Goal: Transaction & Acquisition: Purchase product/service

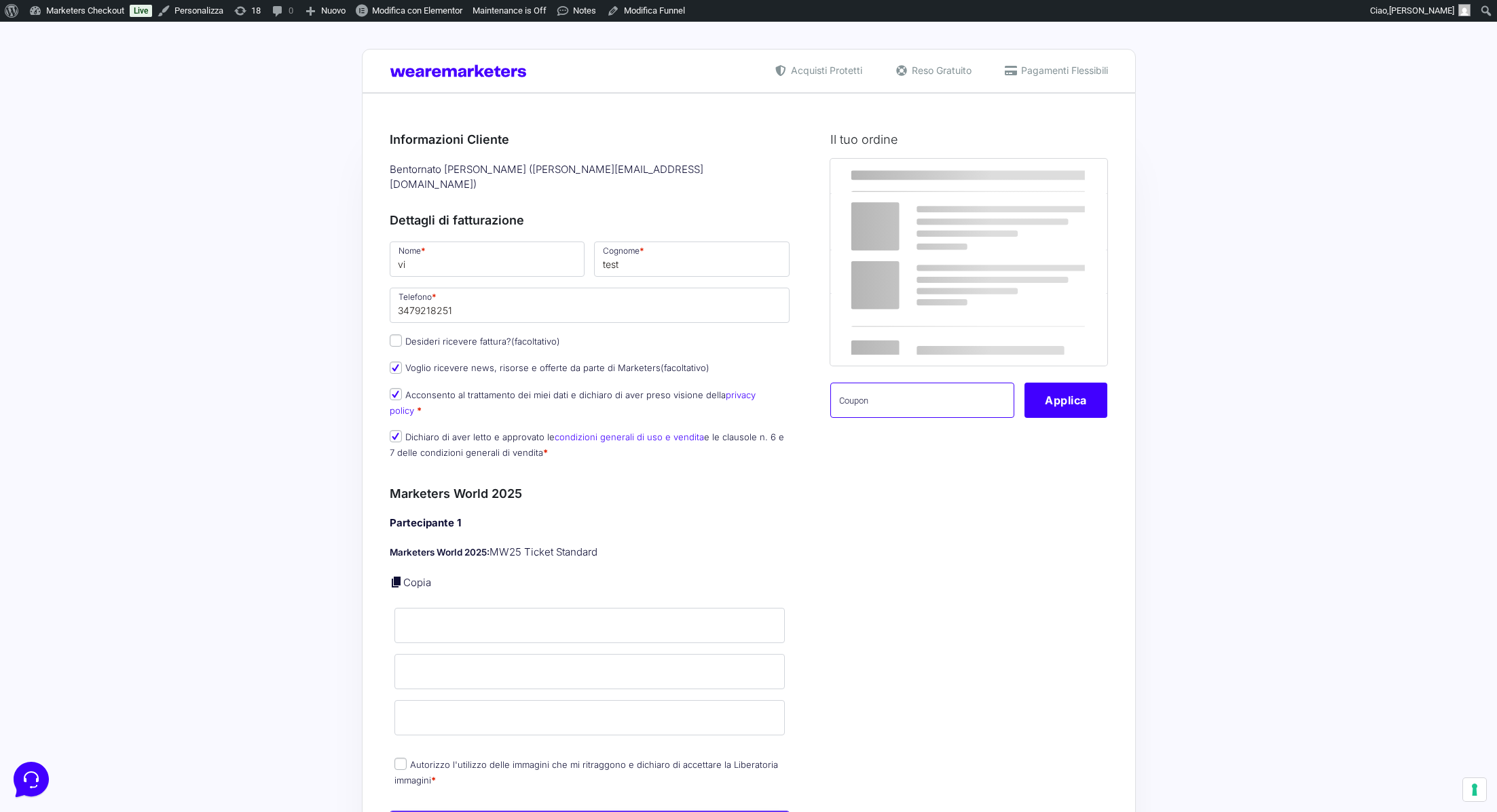
click at [879, 414] on input "text" at bounding box center [922, 400] width 184 height 35
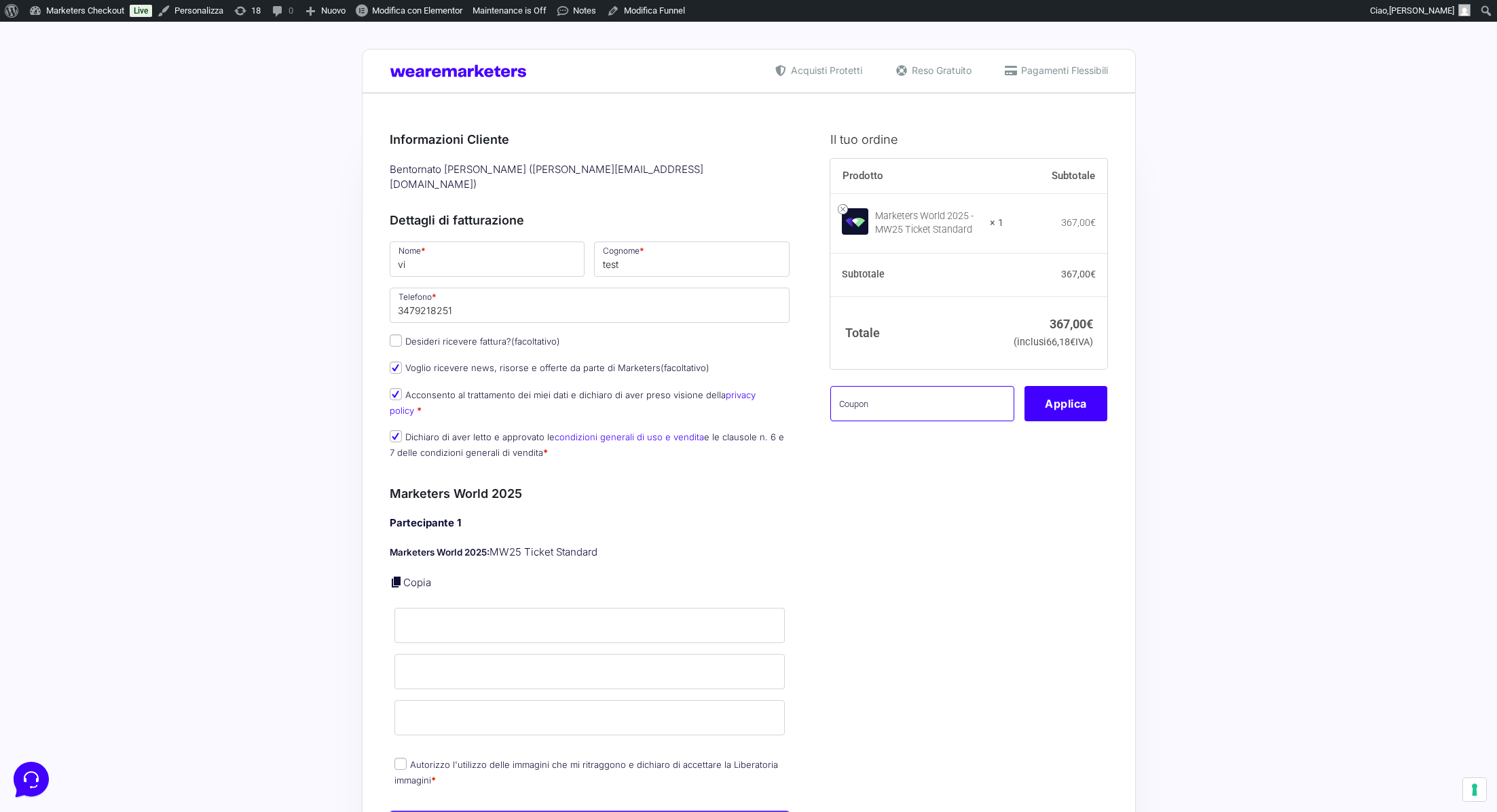
paste input "MRK100OFFMWTEST"
type input "MRK100OFFMWTEST"
click at [1075, 421] on button "Applica" at bounding box center [1066, 404] width 83 height 35
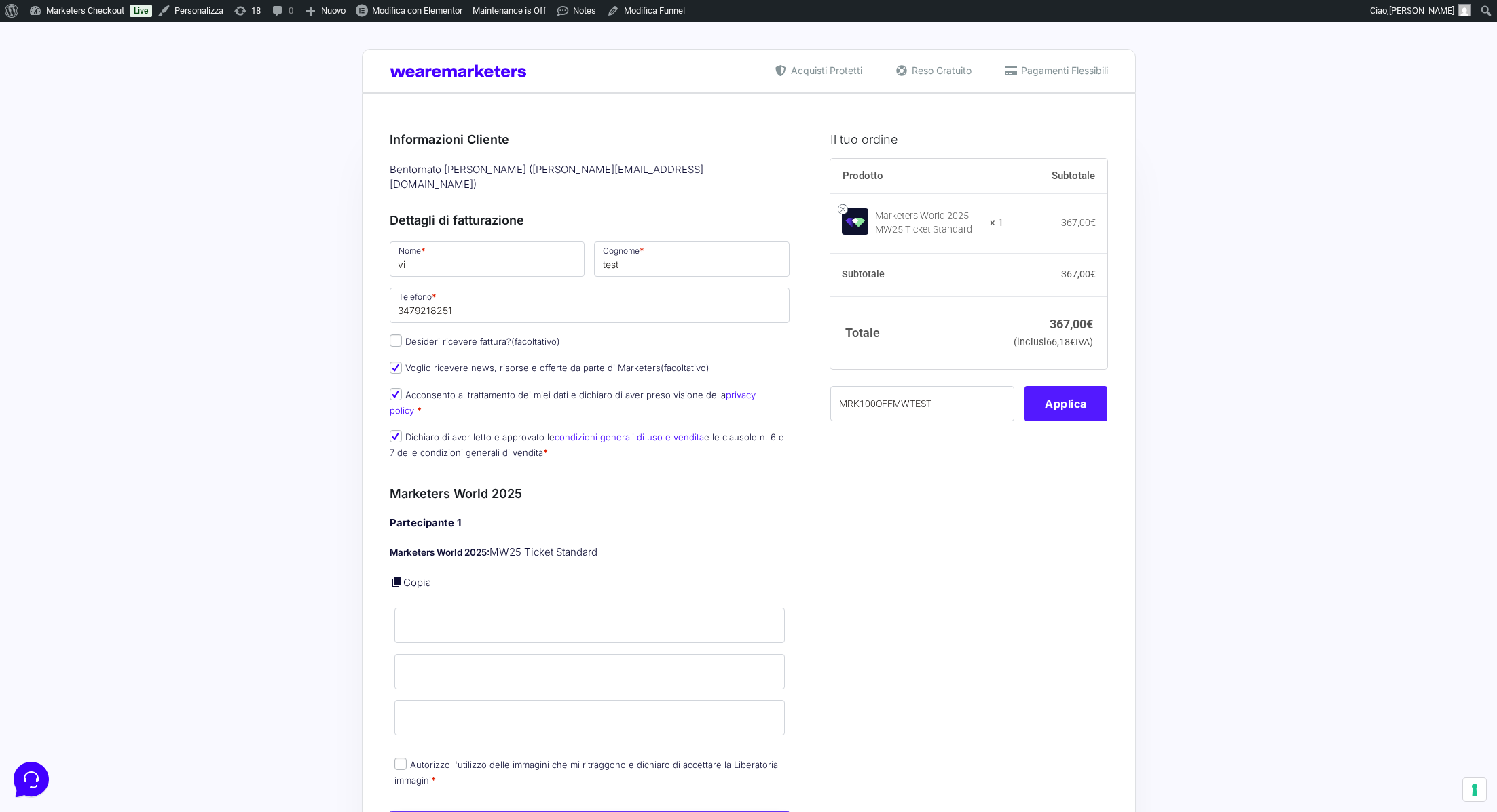
click at [1070, 421] on button "Applica" at bounding box center [1066, 404] width 83 height 35
click at [1397, 6] on span "[PERSON_NAME]" at bounding box center [1422, 10] width 65 height 10
